Goal: Information Seeking & Learning: Learn about a topic

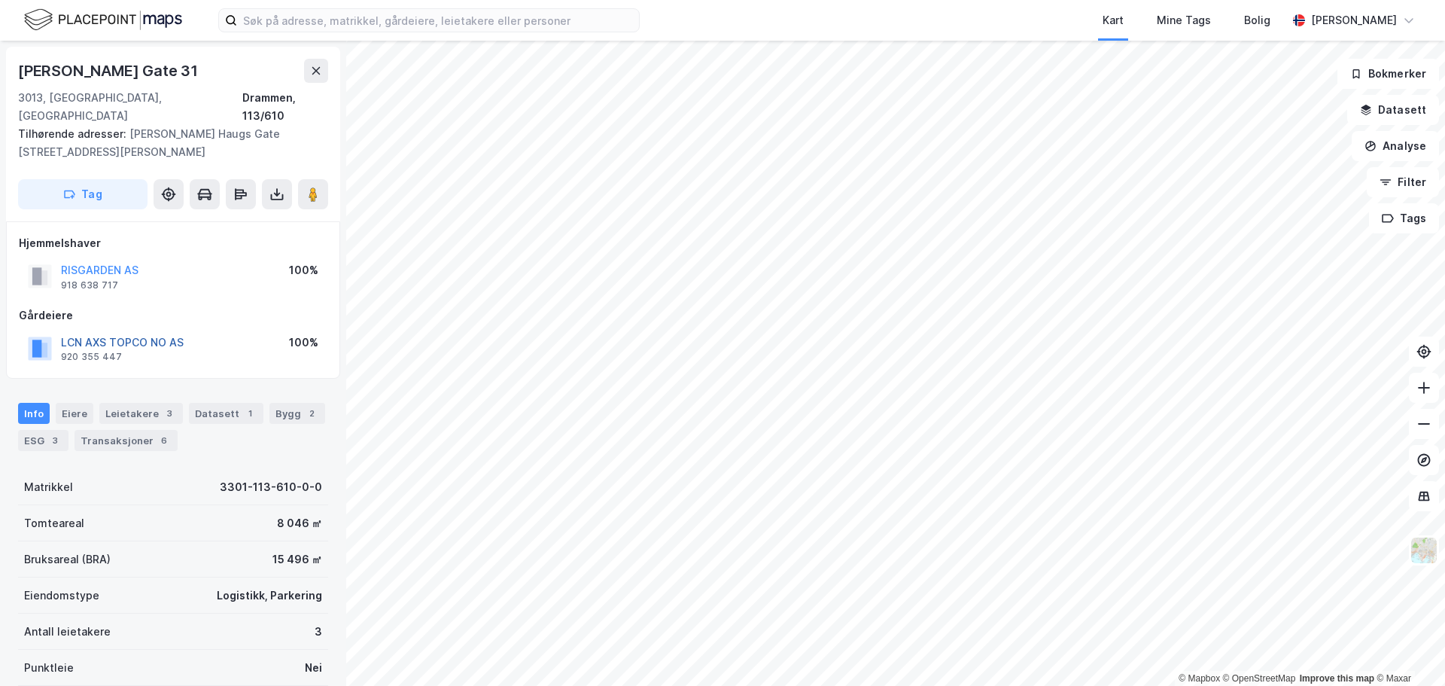
click at [0, 0] on button "LCN AXS TOPCO NO AS" at bounding box center [0, 0] width 0 height 0
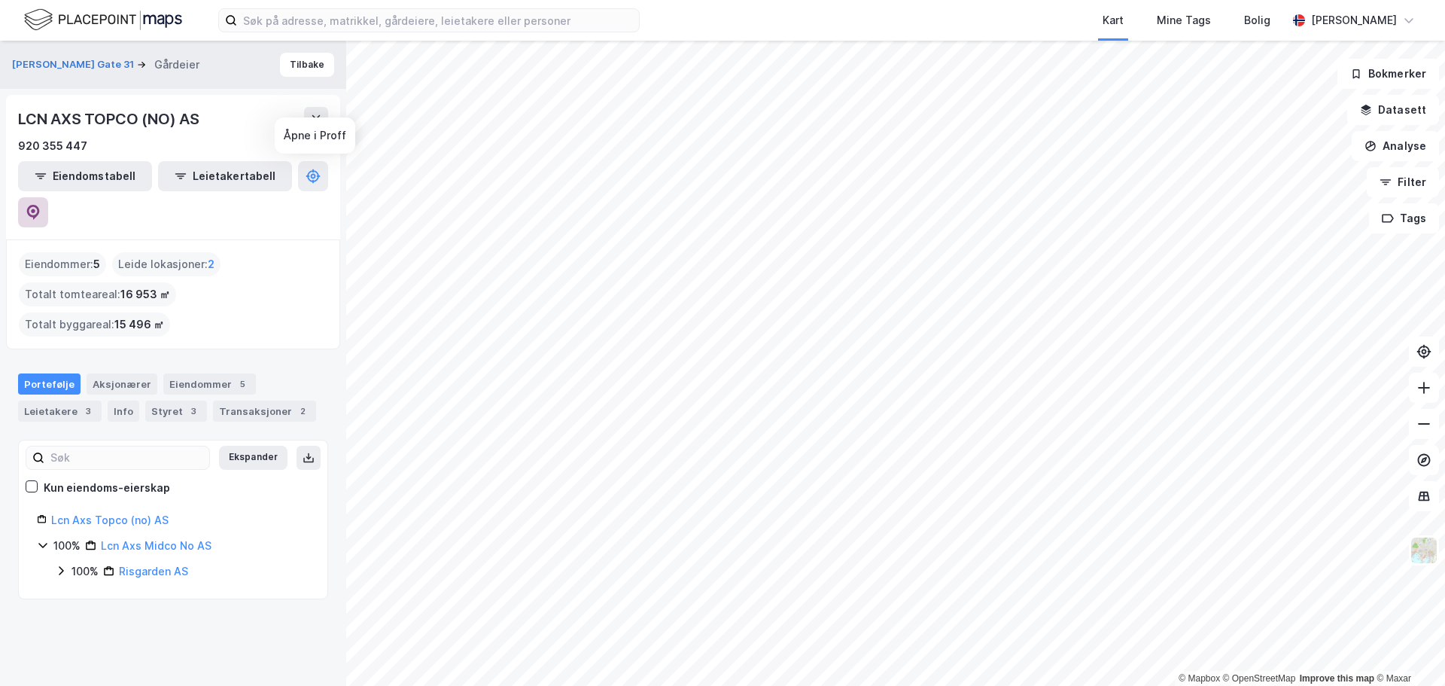
click at [48, 197] on button at bounding box center [33, 212] width 30 height 30
click at [108, 513] on link "Lcn Axs Topco (no) AS" at bounding box center [109, 519] width 117 height 13
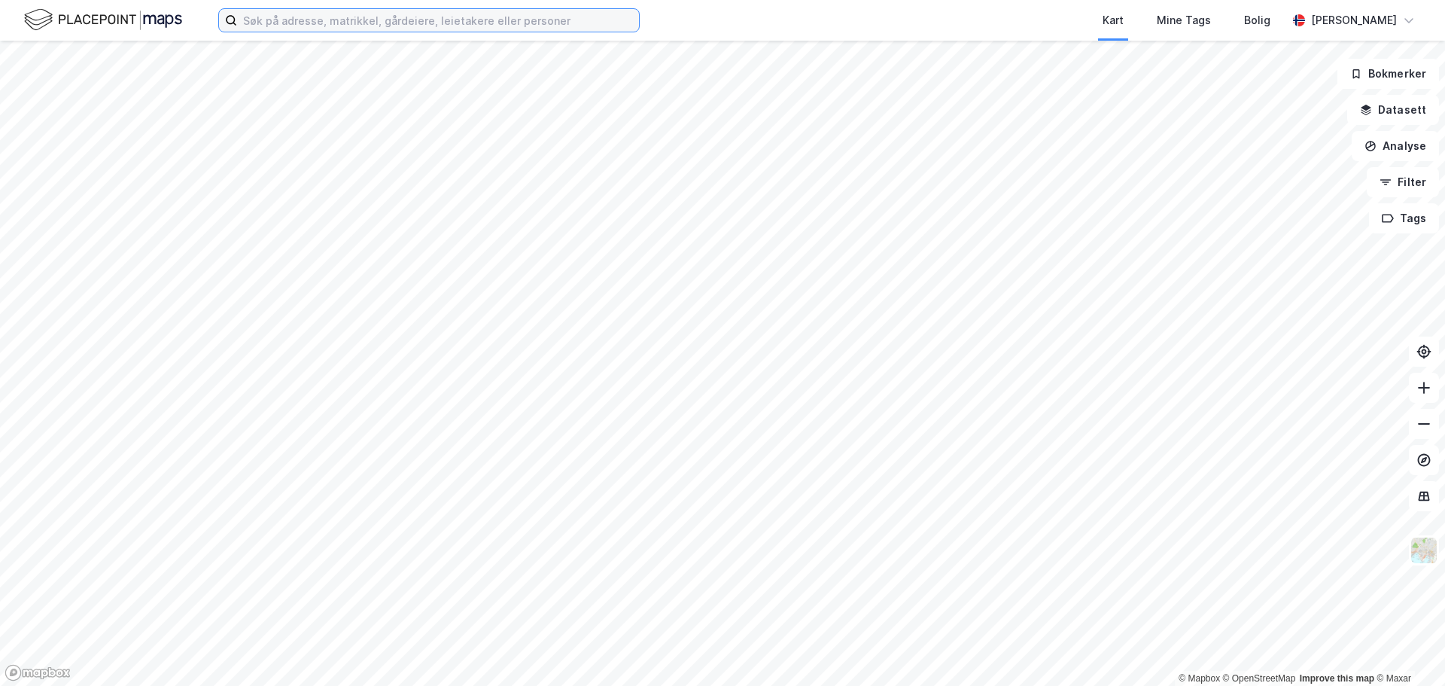
click at [488, 25] on input at bounding box center [438, 20] width 402 height 23
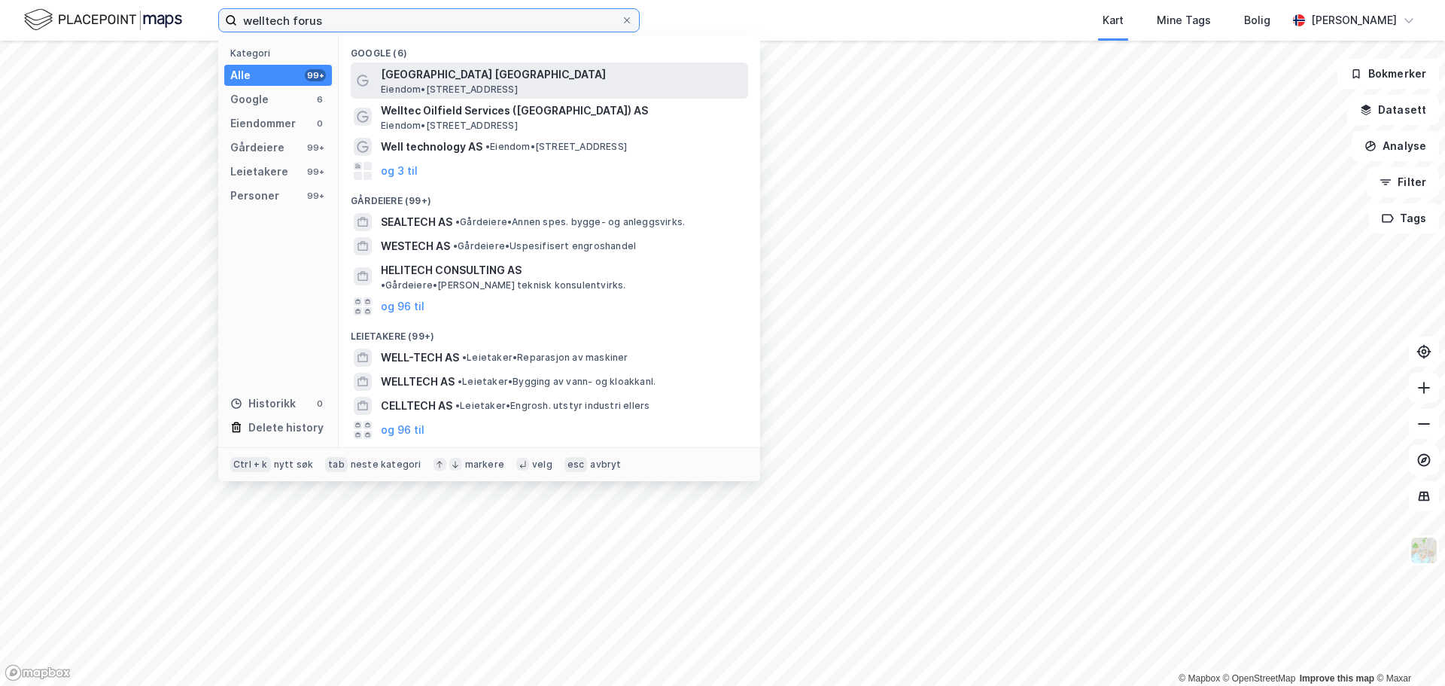
type input "welltech forus"
click at [488, 84] on span "Eiendom • [STREET_ADDRESS]" at bounding box center [449, 90] width 137 height 12
